Goal: Transaction & Acquisition: Book appointment/travel/reservation

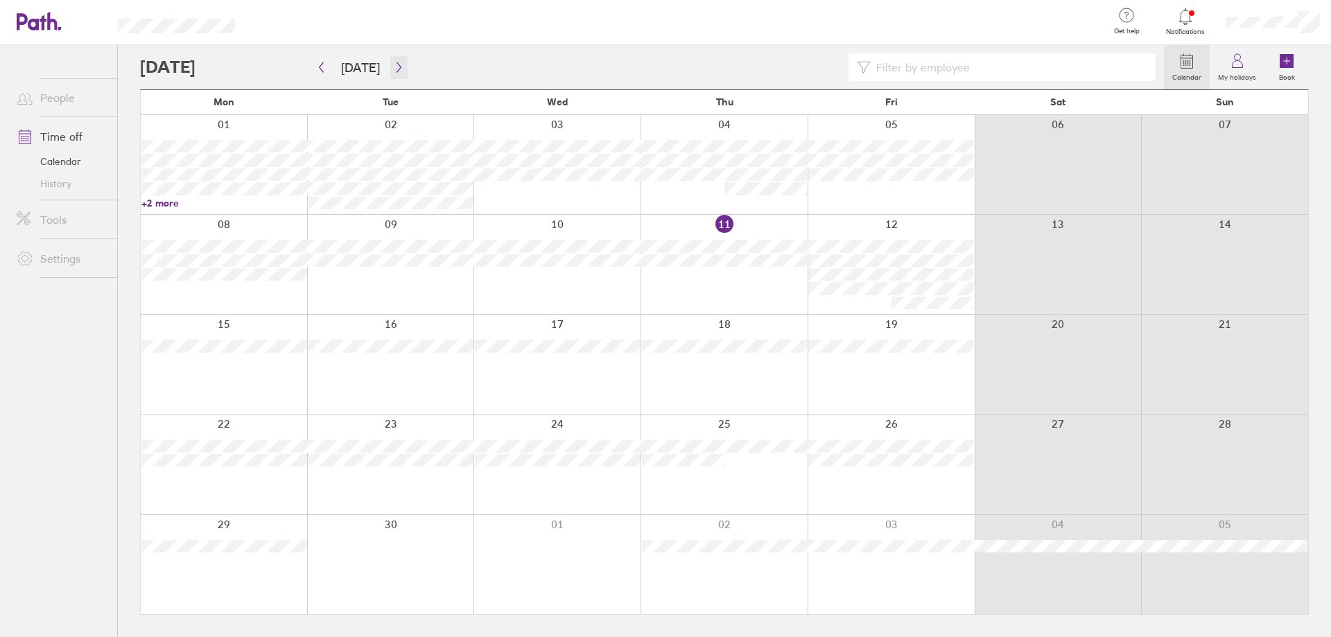
click at [390, 64] on button "button" at bounding box center [398, 67] width 17 height 23
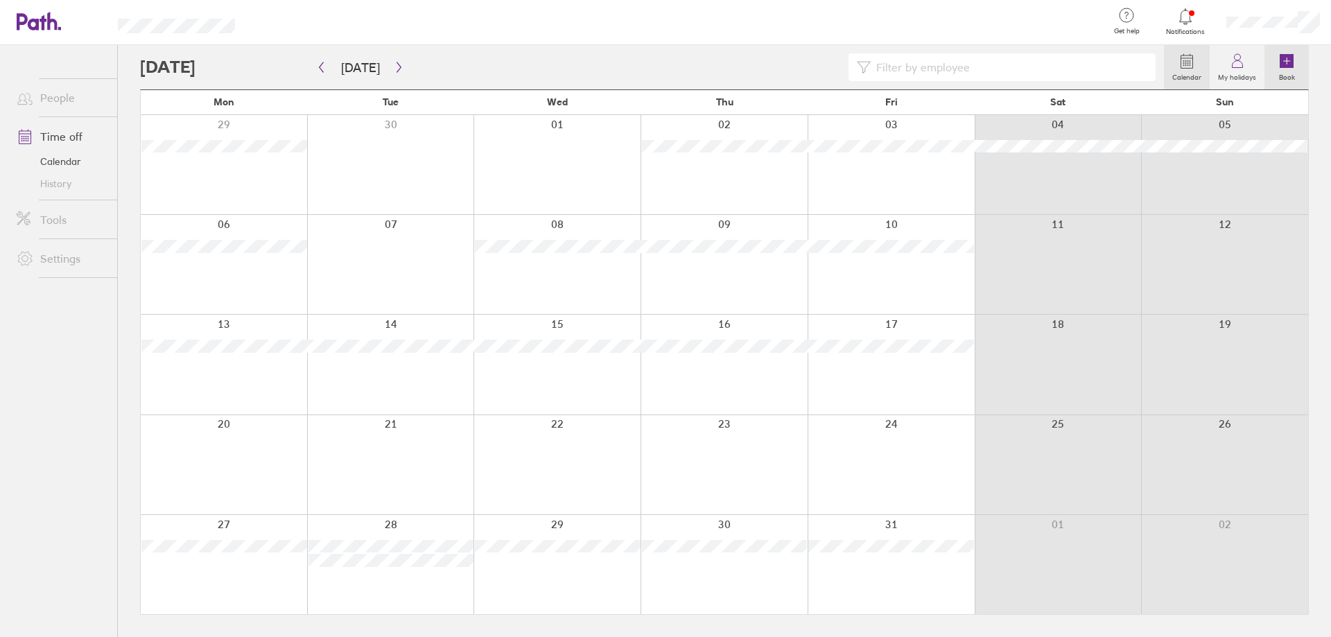
click at [1283, 67] on icon at bounding box center [1287, 61] width 14 height 14
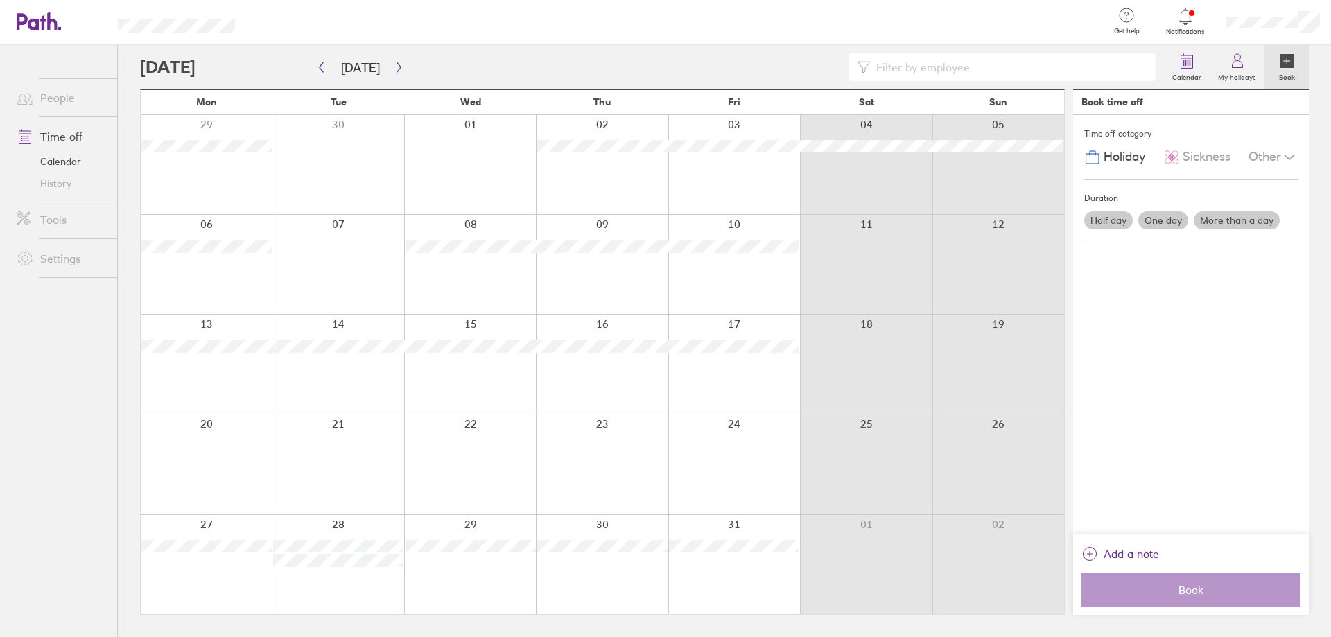
click at [1103, 225] on label "Half day" at bounding box center [1108, 220] width 49 height 18
click at [0, 0] on input "Half day" at bounding box center [0, 0] width 0 height 0
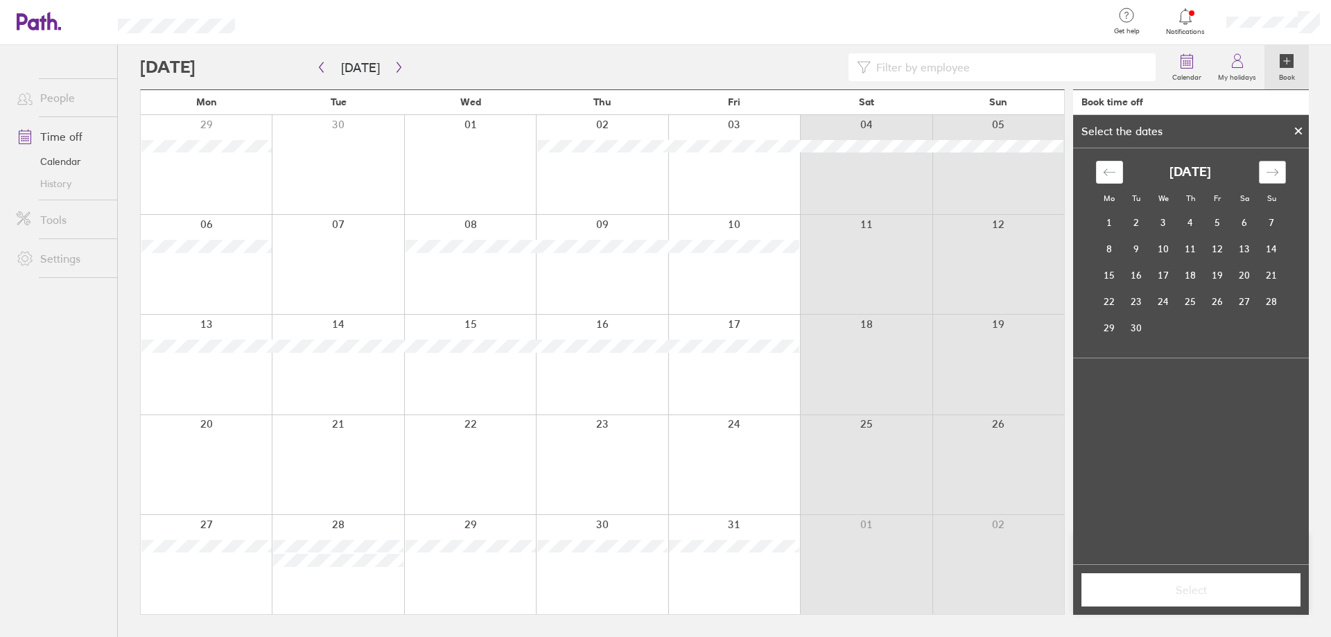
click at [1282, 169] on div "Move forward to switch to the next month." at bounding box center [1272, 172] width 27 height 23
click at [1221, 247] on td "10" at bounding box center [1217, 249] width 27 height 26
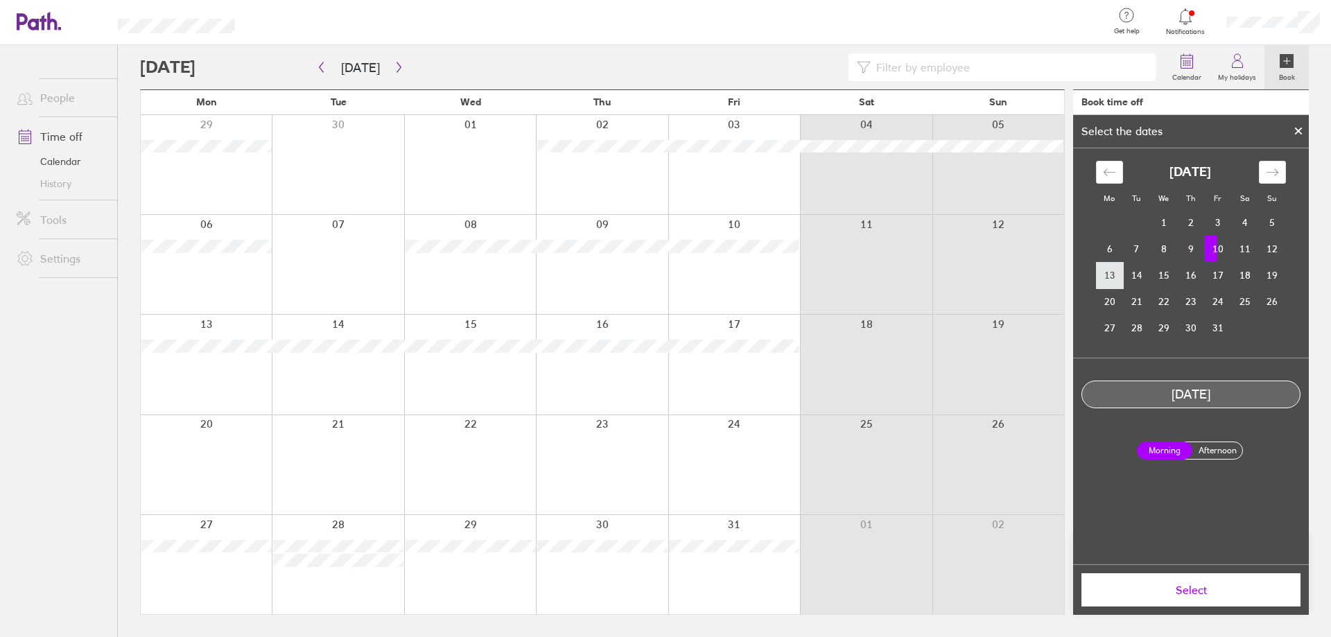
click at [1115, 270] on td "13" at bounding box center [1109, 275] width 27 height 26
click at [1222, 246] on td "10" at bounding box center [1217, 249] width 27 height 26
click at [1221, 442] on label "Afternoon" at bounding box center [1217, 450] width 55 height 17
click at [0, 0] on input "Afternoon" at bounding box center [0, 0] width 0 height 0
click at [1212, 586] on span "Select" at bounding box center [1191, 590] width 200 height 12
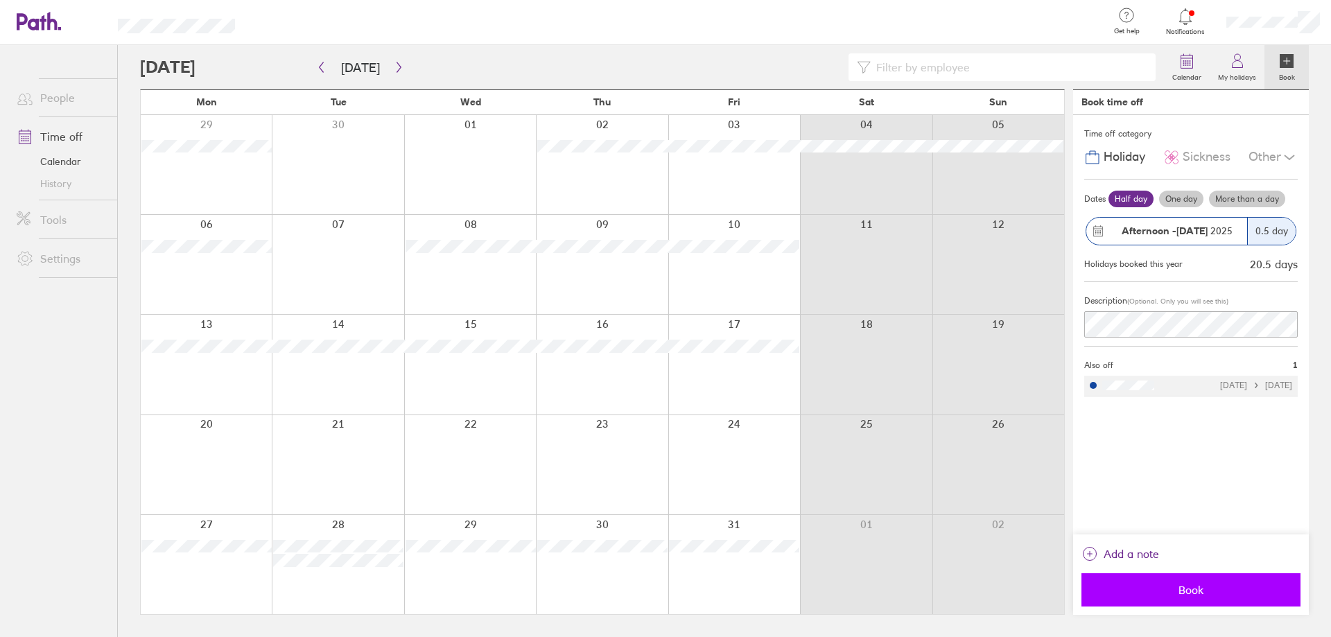
click at [1193, 596] on span "Book" at bounding box center [1191, 590] width 200 height 12
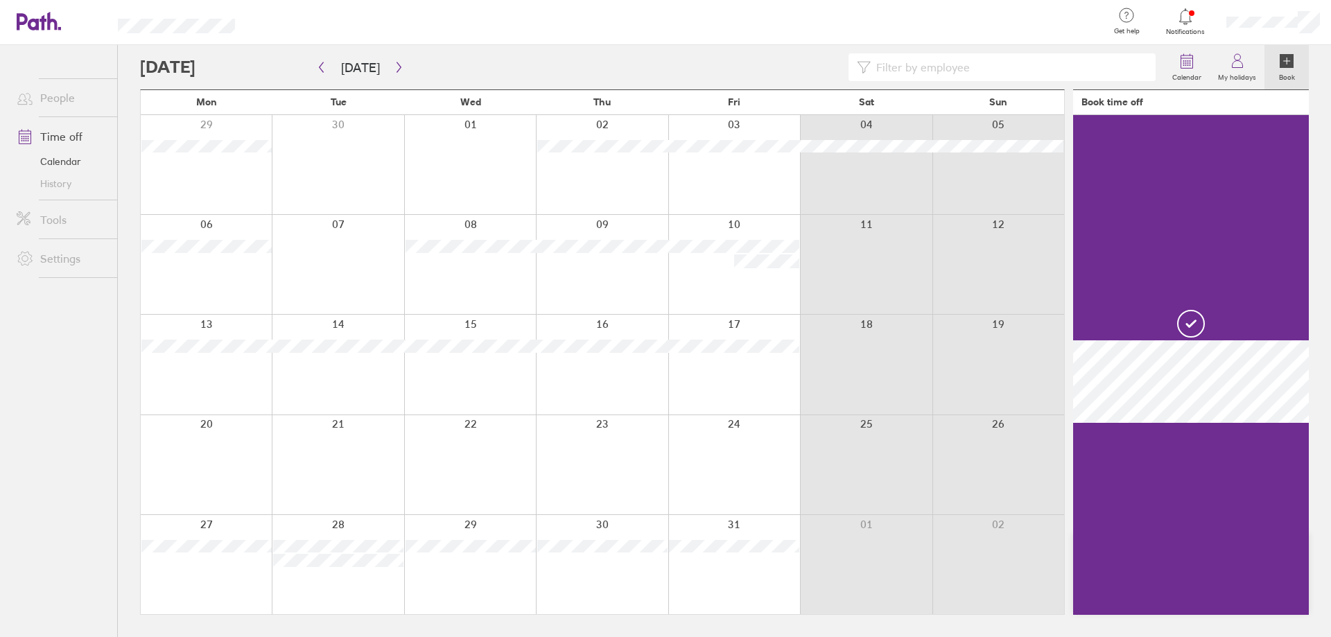
click at [232, 372] on div at bounding box center [206, 364] width 131 height 99
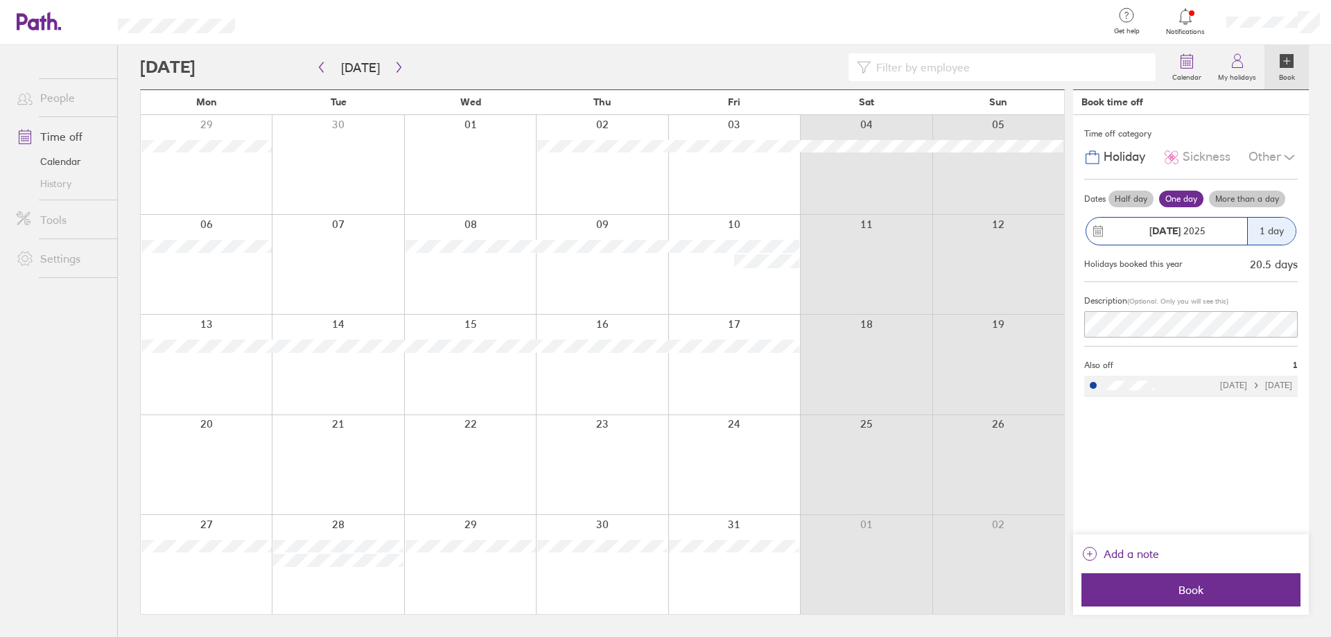
click at [235, 370] on div at bounding box center [206, 364] width 131 height 99
click at [1234, 590] on span "Book" at bounding box center [1191, 590] width 200 height 12
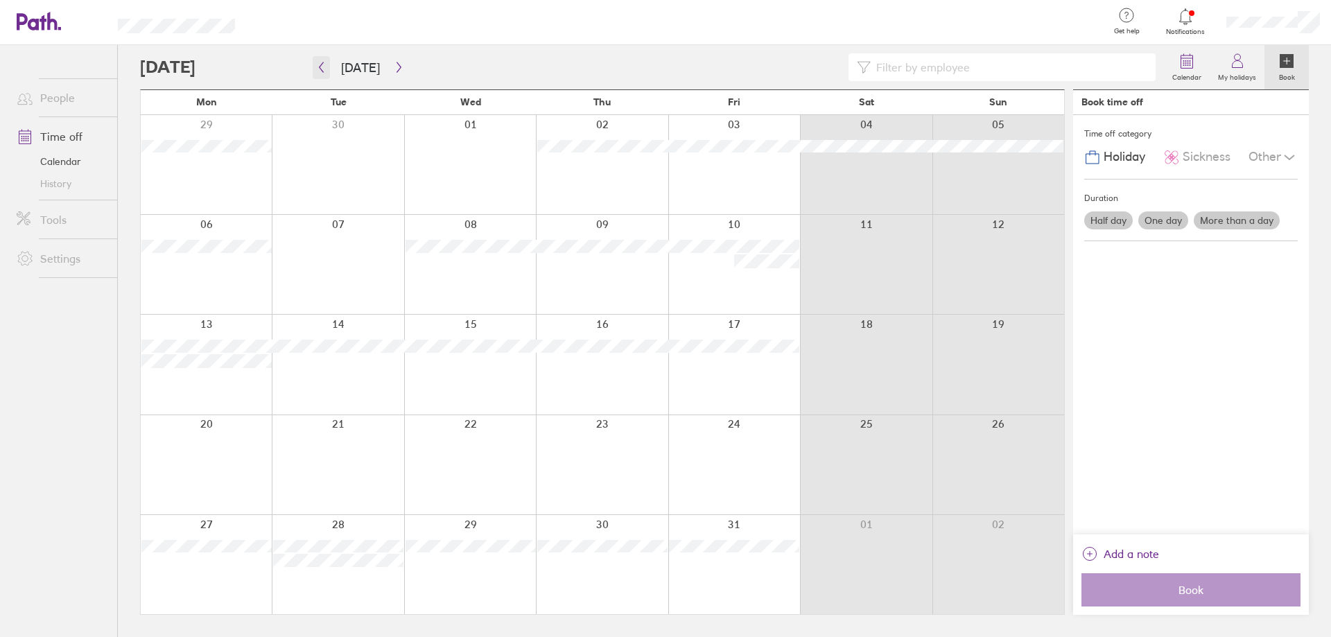
click at [329, 64] on button "button" at bounding box center [321, 67] width 17 height 23
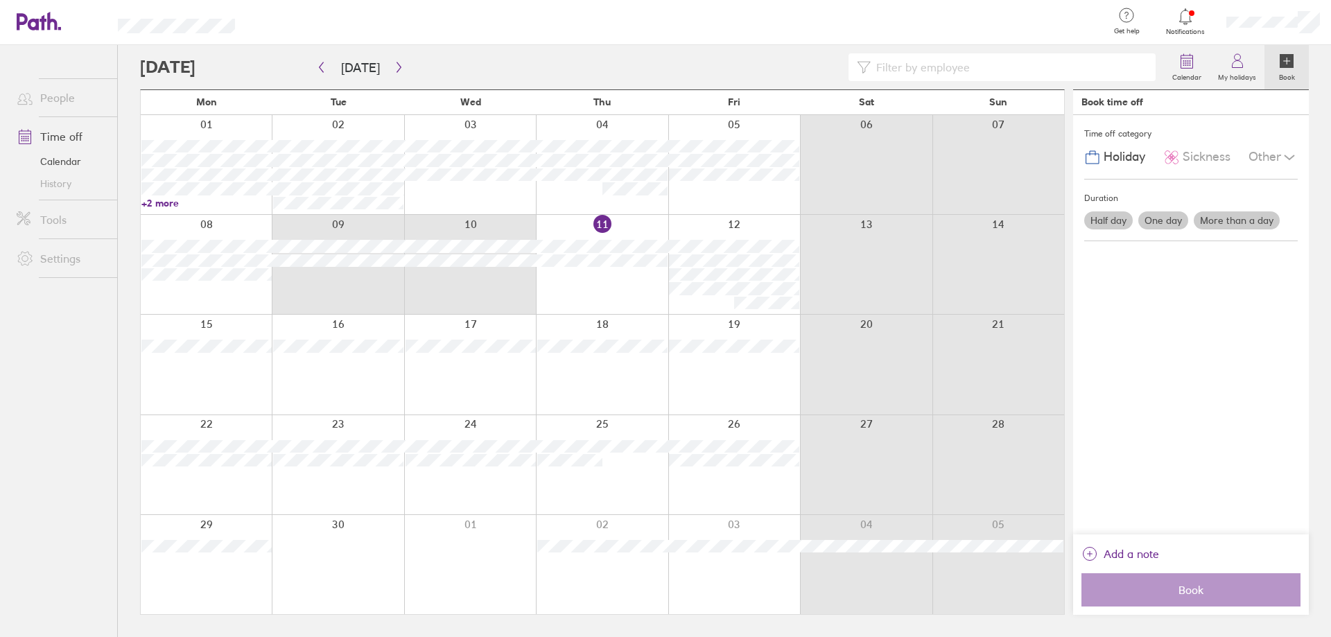
drag, startPoint x: 343, startPoint y: 275, endPoint x: 499, endPoint y: 275, distance: 156.0
click at [499, 275] on div at bounding box center [603, 264] width 924 height 99
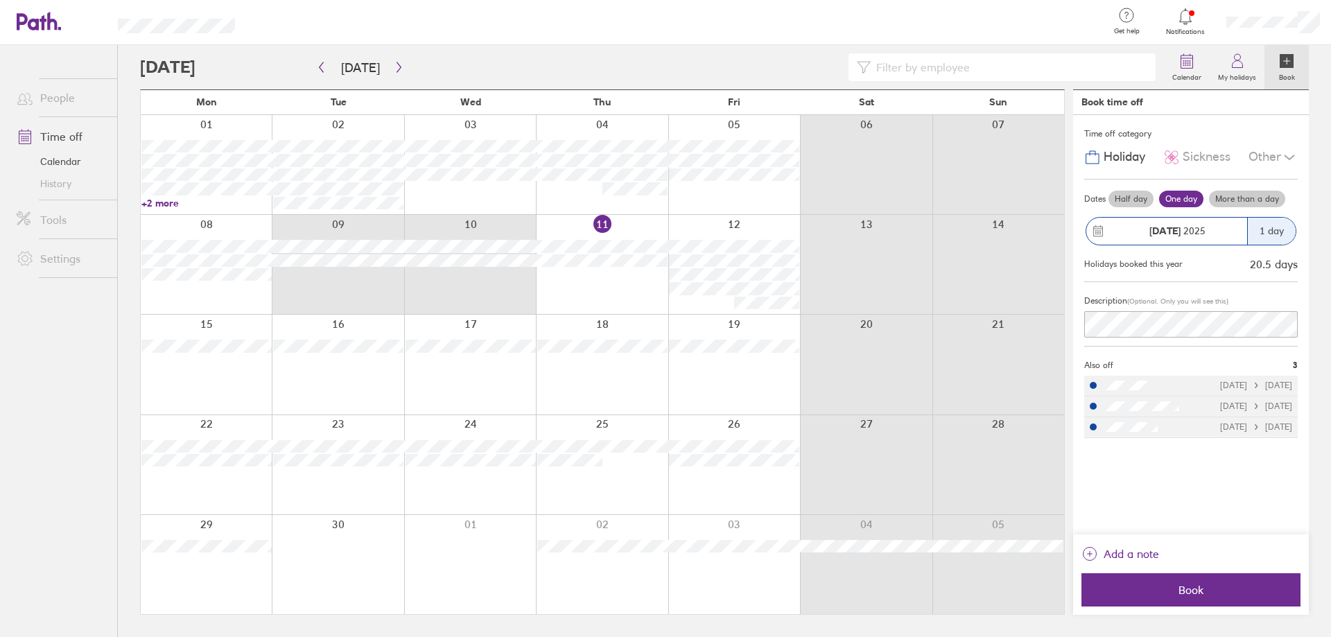
drag, startPoint x: 317, startPoint y: 296, endPoint x: 481, endPoint y: 279, distance: 165.2
click at [481, 279] on div at bounding box center [603, 264] width 924 height 99
drag, startPoint x: 383, startPoint y: 271, endPoint x: 461, endPoint y: 273, distance: 77.7
click at [461, 273] on div at bounding box center [603, 264] width 924 height 99
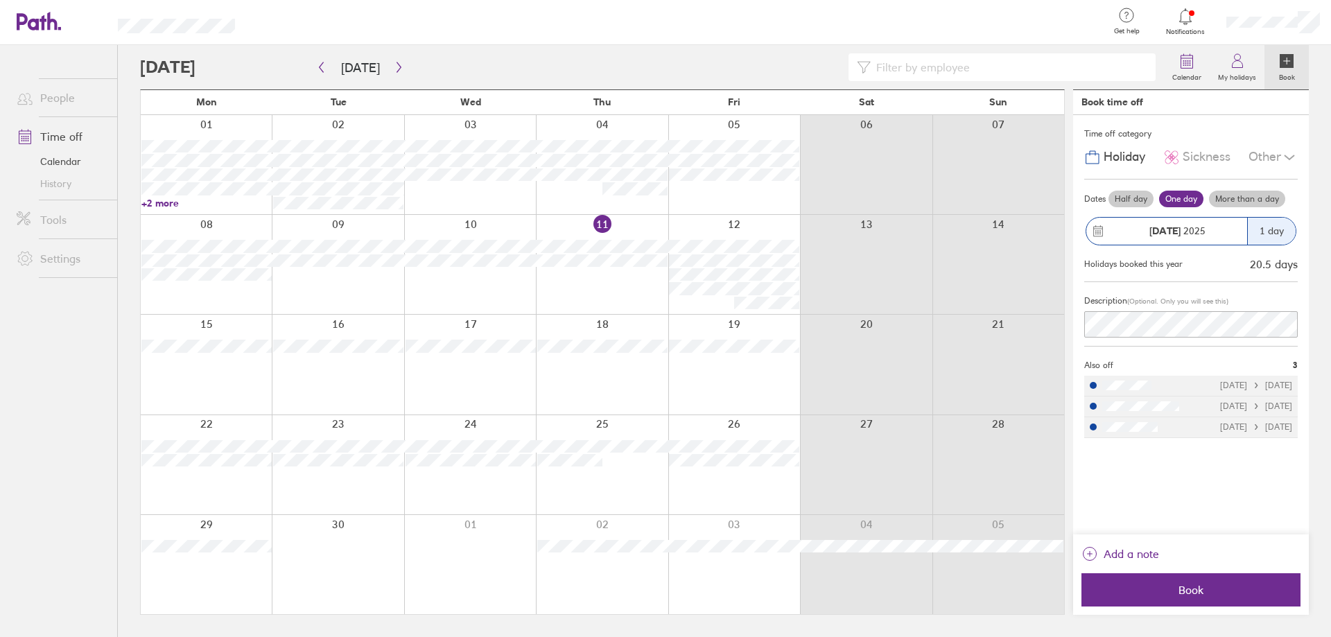
click at [437, 272] on div at bounding box center [470, 264] width 132 height 99
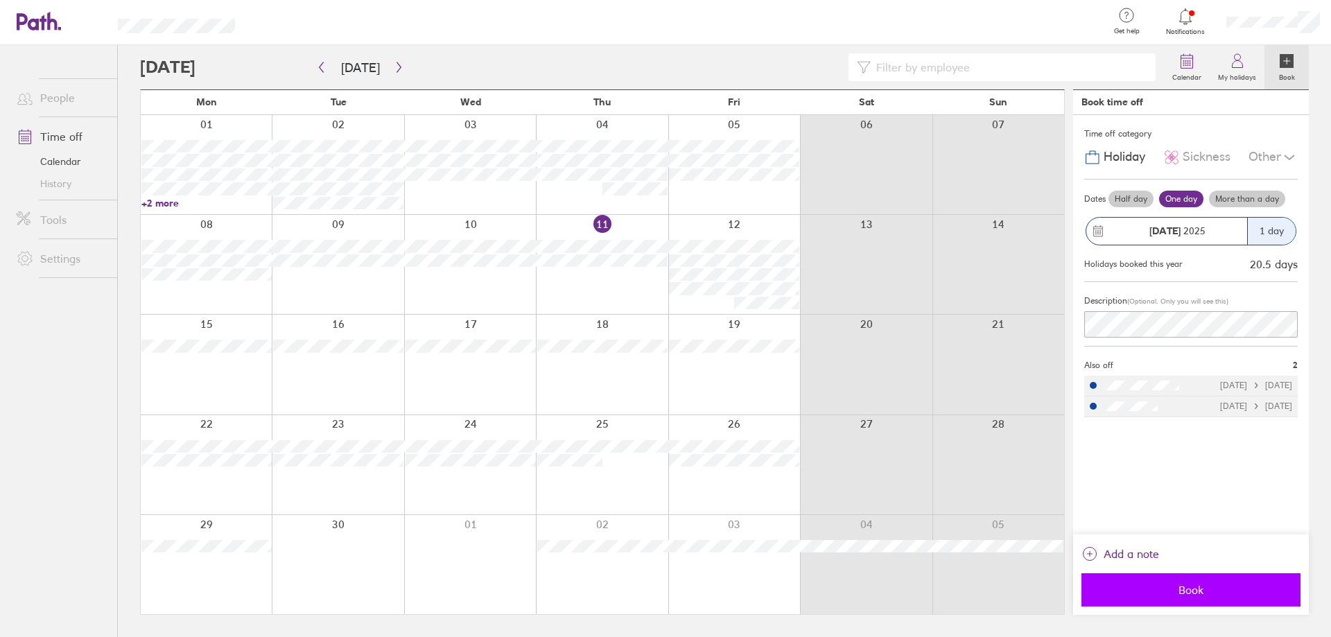
click at [1161, 587] on span "Book" at bounding box center [1191, 590] width 200 height 12
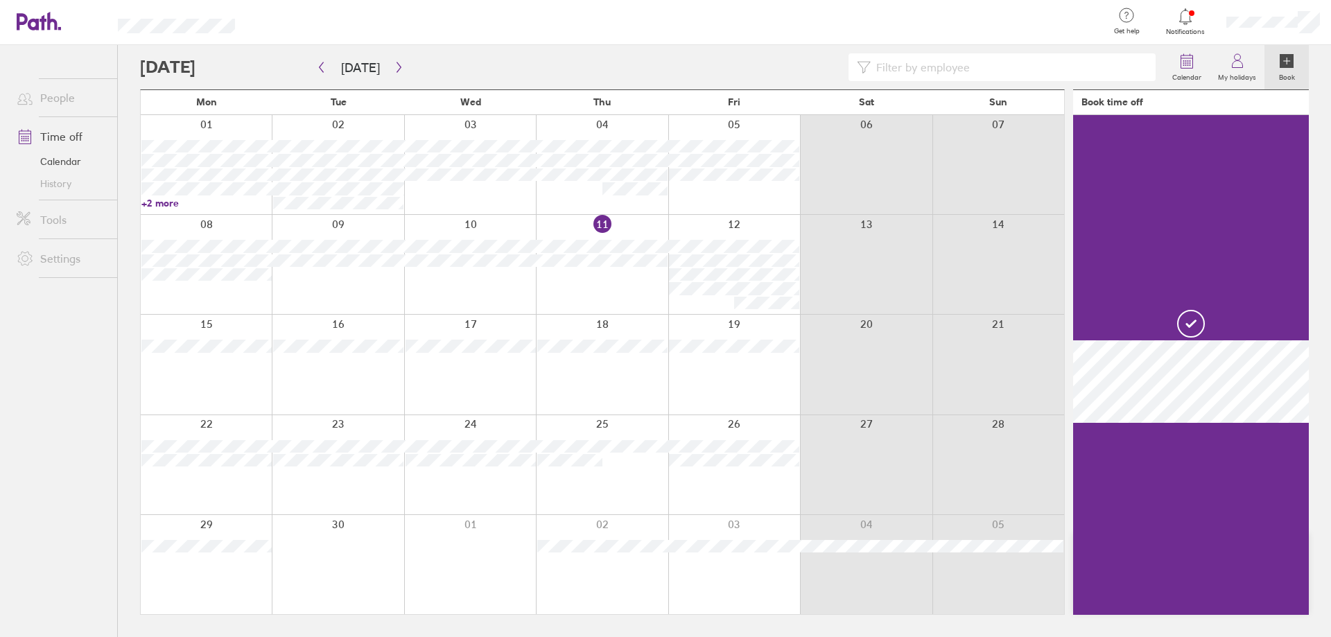
click at [323, 291] on div at bounding box center [338, 264] width 132 height 99
click at [355, 279] on div at bounding box center [338, 264] width 132 height 99
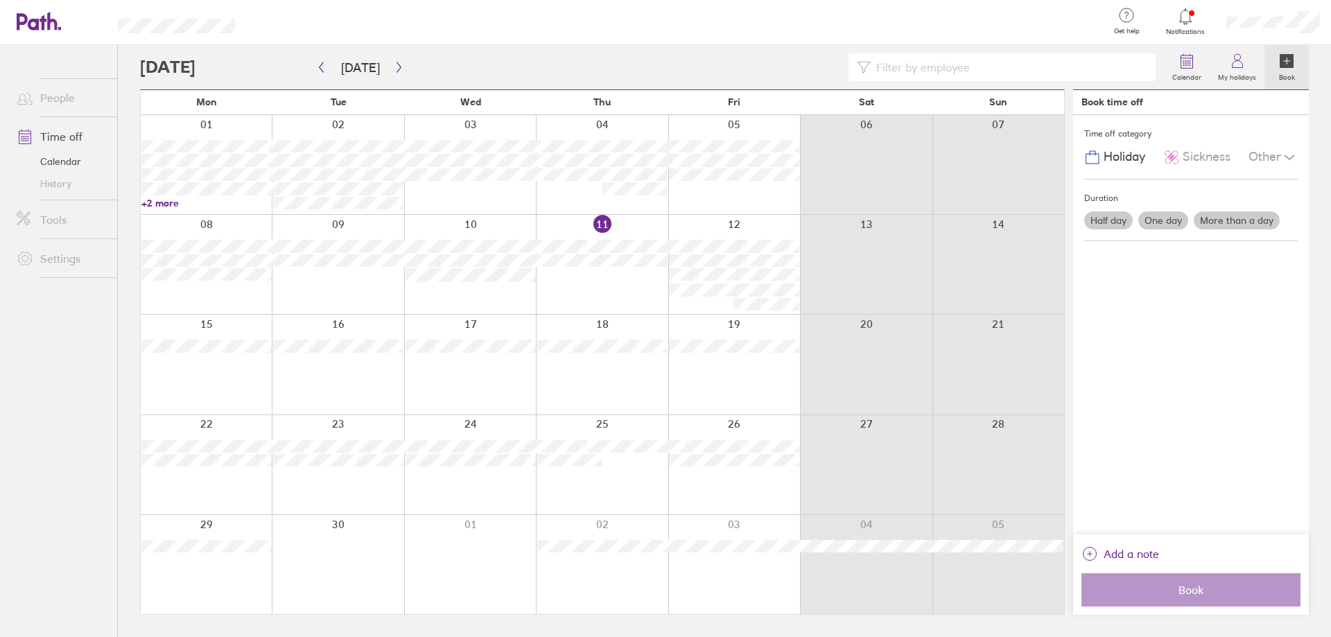
click at [355, 279] on div at bounding box center [338, 264] width 132 height 99
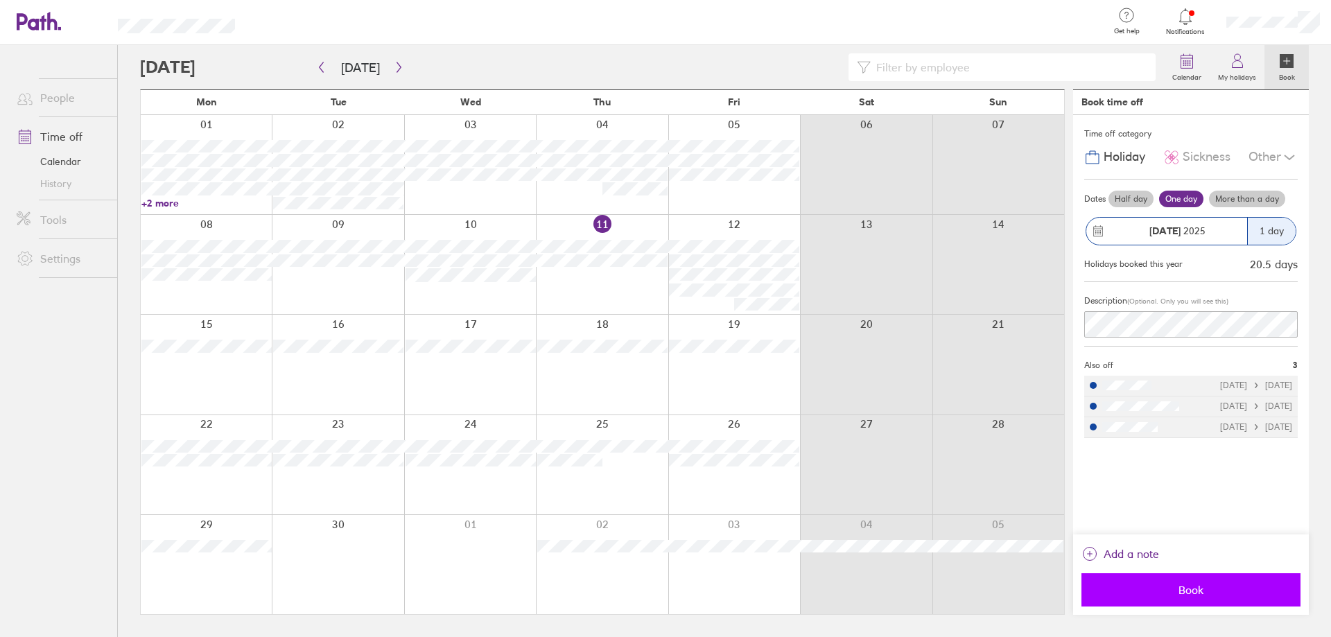
click at [1242, 584] on span "Book" at bounding box center [1191, 590] width 200 height 12
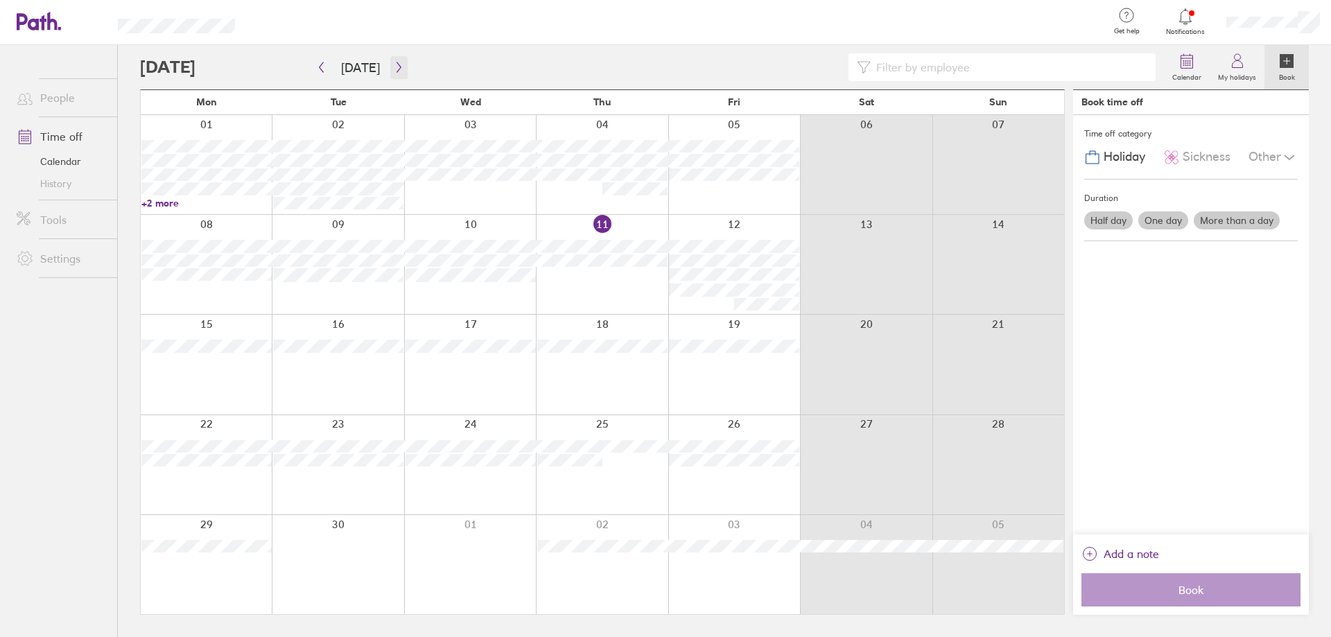
click at [399, 66] on icon "button" at bounding box center [399, 67] width 10 height 11
